Goal: Information Seeking & Learning: Learn about a topic

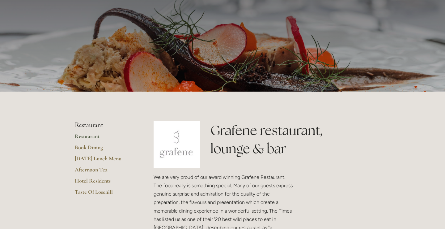
scroll to position [39, 0]
click at [88, 179] on link "Hotel Residents" at bounding box center [104, 182] width 59 height 11
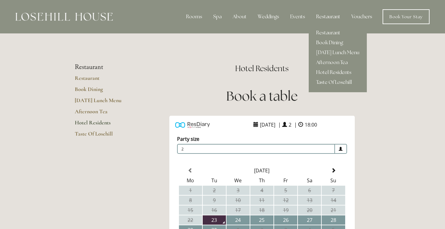
click at [328, 17] on div "Restaurant" at bounding box center [328, 17] width 34 height 12
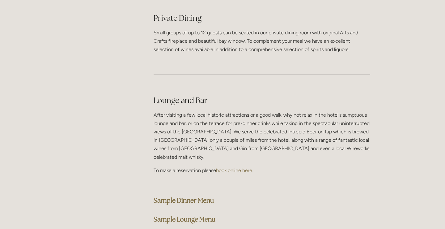
scroll to position [1489, 0]
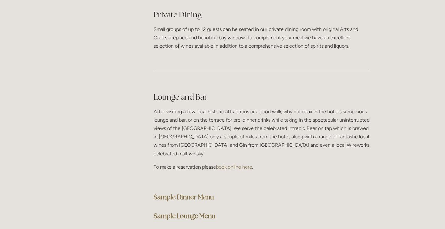
click at [186, 193] on strong "Sample Dinner Menu" at bounding box center [184, 197] width 60 height 8
click at [310, 176] on p at bounding box center [262, 180] width 217 height 8
click at [190, 212] on strong "Sample Lounge Menu" at bounding box center [185, 216] width 62 height 8
click at [367, 171] on div "Lounge and Bar After visiting a few local historic attractions or a good walk, …" at bounding box center [262, 157] width 217 height 131
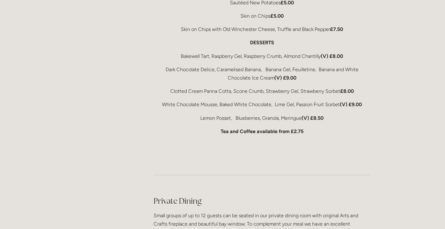
scroll to position [1303, 0]
click at [319, 160] on div at bounding box center [261, 175] width 227 height 31
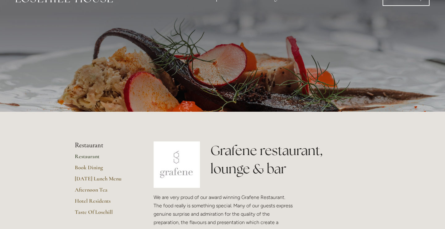
scroll to position [0, 0]
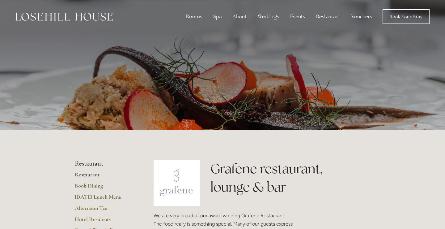
click at [213, 11] on div "Spa" at bounding box center [217, 17] width 18 height 12
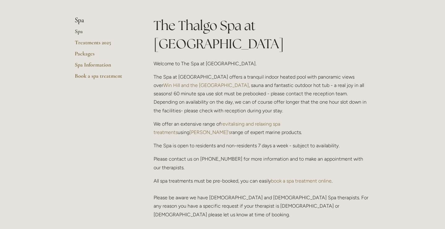
scroll to position [144, 0]
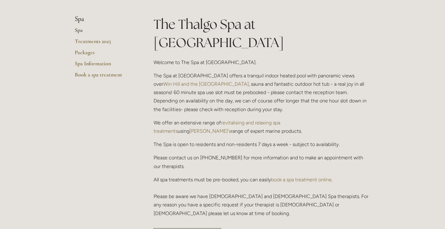
click at [363, 156] on div "The Thalgo Spa at Losehill House Welcome to The Spa at Losehill House. The Spa …" at bounding box center [262, 116] width 217 height 202
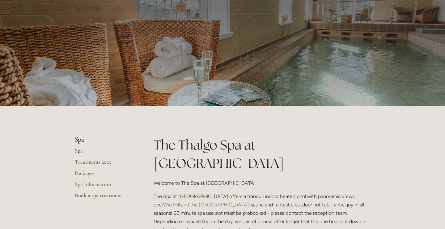
scroll to position [0, 0]
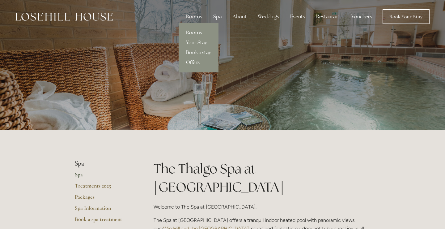
click at [194, 35] on link "Rooms" at bounding box center [199, 33] width 40 height 10
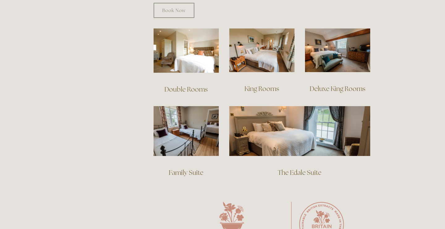
scroll to position [426, 0]
click at [100, 139] on main "Rooms Rooms Your Stay Book a stay Offers Our Bedrooms [GEOGRAPHIC_DATA] has 18 …" at bounding box center [222, 135] width 315 height 862
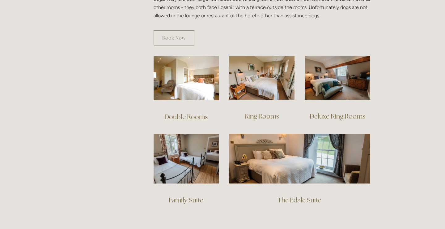
scroll to position [396, 0]
